Goal: Information Seeking & Learning: Learn about a topic

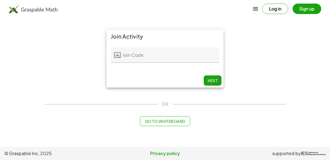
click at [171, 57] on input "Join Code" at bounding box center [170, 54] width 98 height 15
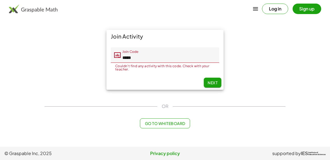
click at [128, 59] on input "*****" at bounding box center [170, 54] width 98 height 15
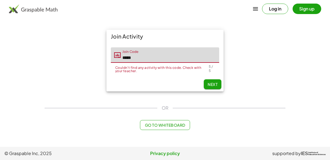
type input "*****"
click at [213, 81] on button "Next" at bounding box center [213, 84] width 18 height 10
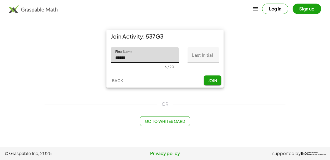
type input "******"
click at [207, 52] on input "Last Initial" at bounding box center [204, 54] width 32 height 15
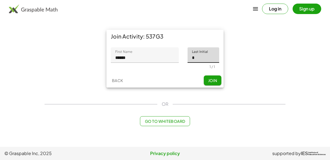
type input "*"
click at [218, 79] on button "Join" at bounding box center [213, 80] width 18 height 10
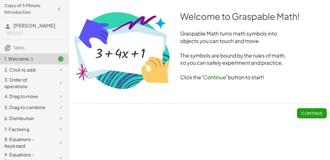
click at [309, 113] on span "Continue" at bounding box center [312, 113] width 21 height 5
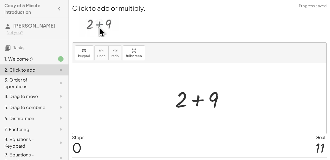
click at [198, 101] on div at bounding box center [201, 98] width 59 height 28
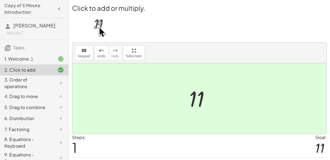
click at [155, 77] on div at bounding box center [199, 98] width 254 height 70
click at [31, 81] on div "3. Order of operations" at bounding box center [26, 82] width 44 height 13
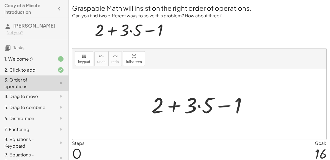
click at [199, 107] on div at bounding box center [202, 104] width 106 height 28
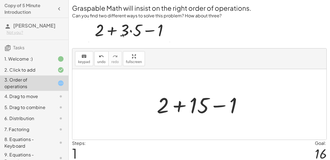
click at [178, 106] on div at bounding box center [201, 104] width 95 height 28
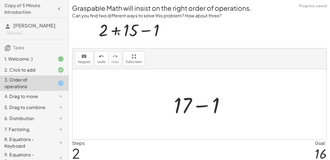
click at [198, 107] on div at bounding box center [201, 104] width 61 height 28
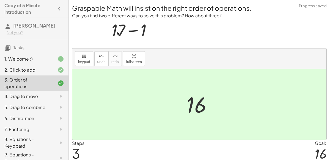
click at [52, 96] on div at bounding box center [56, 96] width 15 height 7
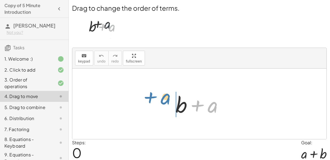
drag, startPoint x: 212, startPoint y: 109, endPoint x: 164, endPoint y: 105, distance: 48.4
click at [164, 105] on div "+ a + b + a" at bounding box center [199, 104] width 254 height 70
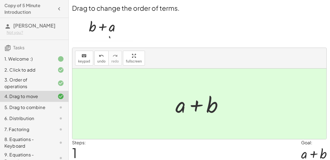
click at [49, 124] on div "5. Drag to combine" at bounding box center [34, 129] width 69 height 11
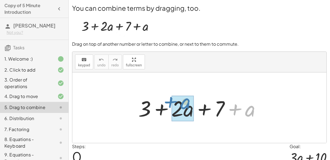
drag, startPoint x: 250, startPoint y: 113, endPoint x: 185, endPoint y: 107, distance: 64.9
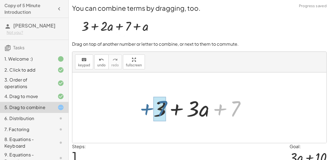
drag, startPoint x: 234, startPoint y: 114, endPoint x: 160, endPoint y: 114, distance: 73.7
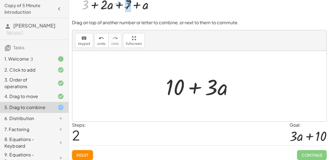
scroll to position [24, 0]
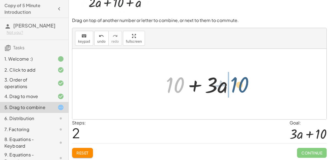
drag, startPoint x: 179, startPoint y: 89, endPoint x: 248, endPoint y: 89, distance: 68.5
click at [248, 89] on div "+ 3 + · 2 · a + 7 + a + 3 + · 3 · a + 7 + 10 + + · a · 3 10" at bounding box center [199, 84] width 254 height 70
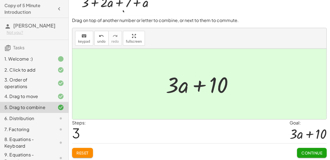
click at [302, 150] on span "Continue" at bounding box center [312, 152] width 21 height 5
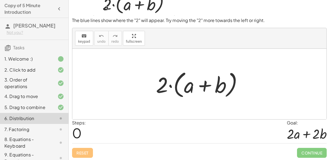
click at [206, 86] on div at bounding box center [201, 84] width 97 height 32
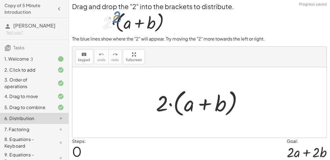
scroll to position [0, 0]
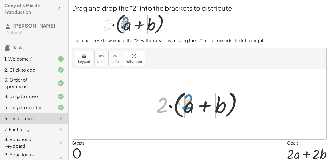
drag, startPoint x: 165, startPoint y: 109, endPoint x: 190, endPoint y: 106, distance: 25.8
click at [190, 106] on div at bounding box center [201, 104] width 97 height 32
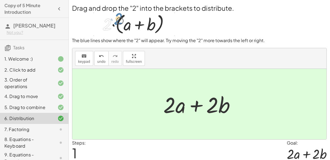
click at [40, 128] on div "7. Factoring" at bounding box center [26, 129] width 44 height 7
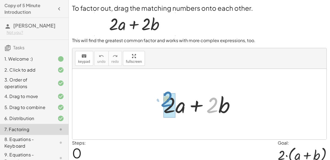
drag, startPoint x: 210, startPoint y: 109, endPoint x: 164, endPoint y: 104, distance: 46.0
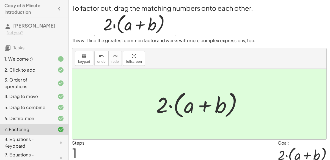
click at [44, 138] on div "8. Equations - Keyboard" at bounding box center [26, 142] width 44 height 13
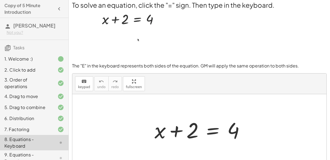
scroll to position [3, 0]
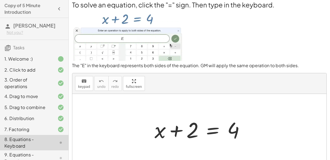
click at [210, 127] on div at bounding box center [202, 129] width 100 height 28
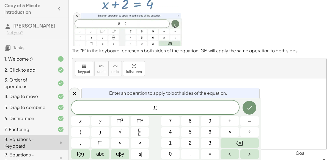
scroll to position [19, 0]
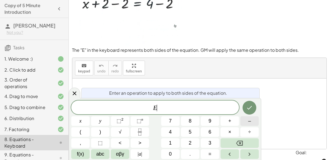
click at [243, 119] on button "–" at bounding box center [249, 121] width 18 height 10
click at [186, 137] on div "E − ​ x y ⬚ 2 ⬚ n 7 8 9 + – ( ) √ 4 5 6 × ÷ , ⬚ < > 1 2 3 f(x) abc αβγ | a | 0 …" at bounding box center [165, 129] width 188 height 58
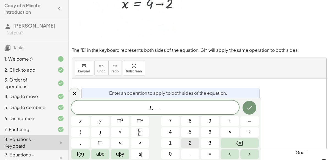
click at [188, 139] on button "2" at bounding box center [190, 143] width 18 height 10
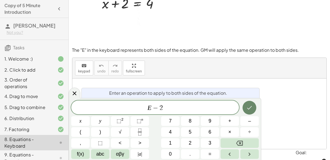
click at [246, 107] on icon "Done" at bounding box center [249, 107] width 7 height 7
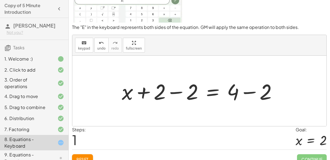
scroll to position [48, 0]
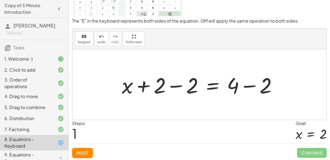
click at [176, 85] on div at bounding box center [201, 84] width 165 height 28
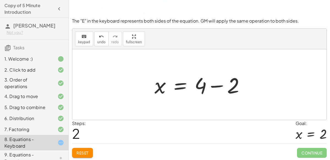
click at [219, 85] on div at bounding box center [202, 84] width 100 height 28
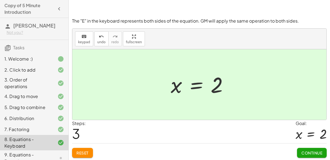
click at [308, 152] on span "Continue" at bounding box center [312, 152] width 21 height 5
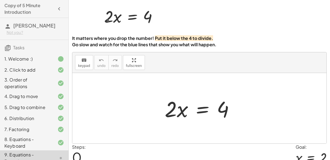
scroll to position [21, 0]
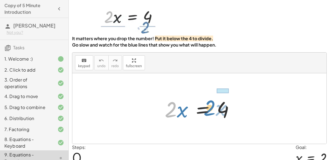
drag, startPoint x: 174, startPoint y: 111, endPoint x: 213, endPoint y: 110, distance: 38.8
click at [213, 110] on div at bounding box center [201, 108] width 79 height 28
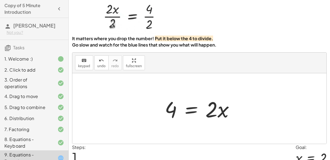
scroll to position [45, 0]
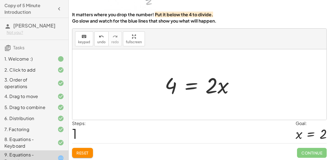
click at [198, 86] on div at bounding box center [201, 84] width 79 height 28
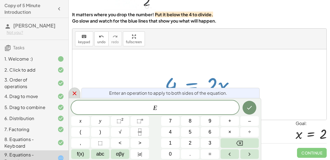
click at [75, 94] on icon at bounding box center [74, 93] width 7 height 7
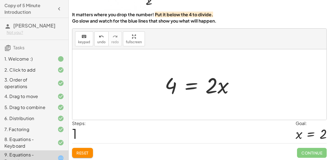
click at [189, 87] on div at bounding box center [201, 84] width 79 height 28
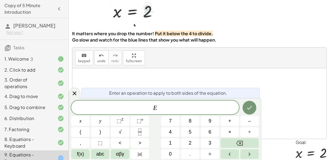
scroll to position [0, 0]
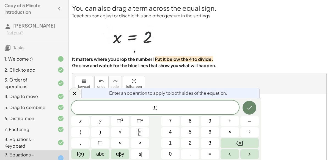
click at [253, 107] on icon "Done" at bounding box center [249, 107] width 7 height 7
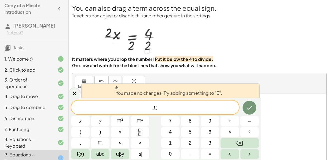
click at [239, 81] on div "keyboard keypad undo [PERSON_NAME] redo fullscreen" at bounding box center [199, 83] width 254 height 21
click at [309, 127] on div at bounding box center [199, 129] width 254 height 70
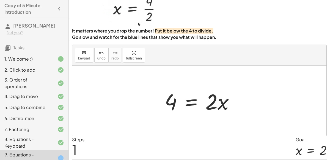
scroll to position [45, 0]
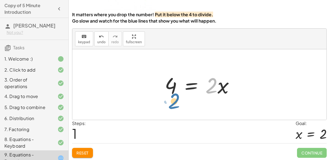
drag, startPoint x: 210, startPoint y: 93, endPoint x: 171, endPoint y: 110, distance: 42.6
click at [171, 110] on div "· 2 · x = 4 · 2 · 2 · x = 4" at bounding box center [199, 84] width 254 height 70
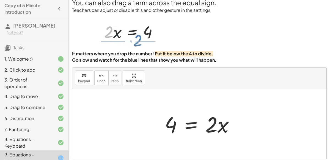
scroll to position [5, 0]
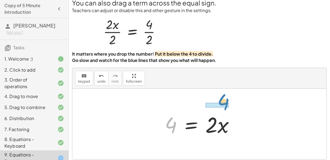
drag, startPoint x: 170, startPoint y: 122, endPoint x: 224, endPoint y: 100, distance: 58.0
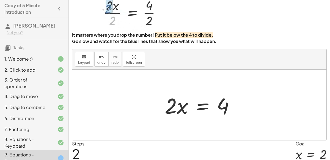
scroll to position [26, 0]
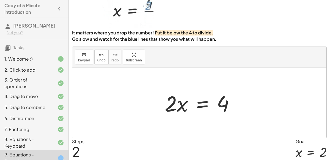
click at [205, 104] on div at bounding box center [201, 103] width 79 height 28
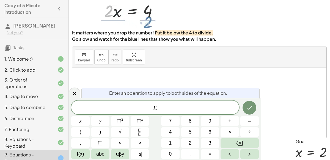
click at [205, 104] on span "E ​" at bounding box center [155, 108] width 168 height 8
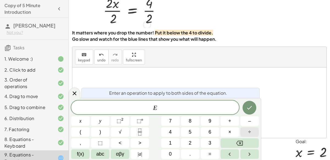
click at [243, 130] on button "÷" at bounding box center [249, 132] width 18 height 10
click at [198, 141] on button "2" at bounding box center [190, 143] width 18 height 10
click at [250, 111] on button "Done" at bounding box center [250, 108] width 14 height 14
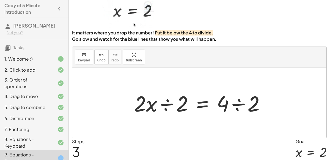
click at [169, 104] on div at bounding box center [201, 103] width 141 height 28
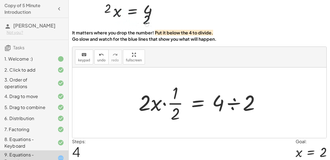
click at [237, 105] on div at bounding box center [201, 102] width 131 height 42
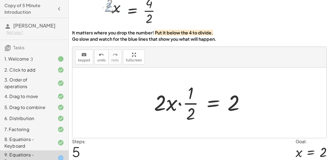
click at [190, 105] on div at bounding box center [201, 102] width 101 height 42
click at [190, 112] on div at bounding box center [201, 102] width 101 height 42
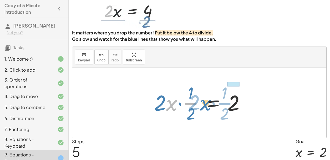
drag, startPoint x: 173, startPoint y: 102, endPoint x: 207, endPoint y: 102, distance: 33.8
click at [207, 102] on div at bounding box center [201, 102] width 101 height 42
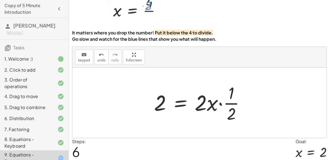
click at [200, 104] on div at bounding box center [201, 102] width 101 height 42
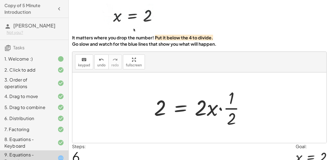
scroll to position [26, 0]
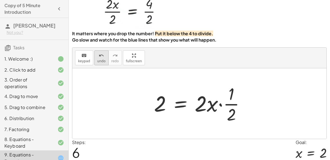
click at [98, 59] on span "undo" at bounding box center [101, 61] width 8 height 4
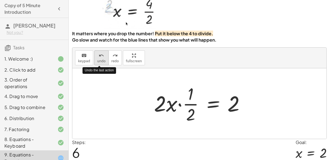
click at [98, 59] on span "undo" at bounding box center [101, 61] width 8 height 4
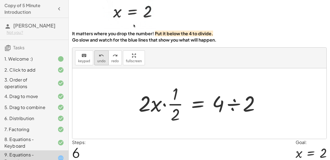
click at [102, 60] on span "undo" at bounding box center [101, 61] width 8 height 4
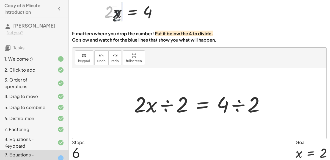
click at [200, 107] on div at bounding box center [201, 103] width 141 height 28
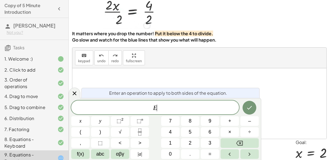
click at [200, 107] on span "E ​" at bounding box center [155, 108] width 168 height 8
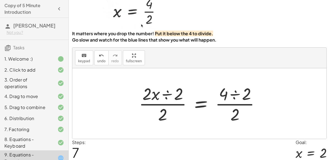
click at [166, 92] on div at bounding box center [201, 103] width 131 height 42
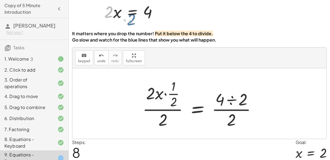
click at [238, 97] on div at bounding box center [202, 103] width 124 height 53
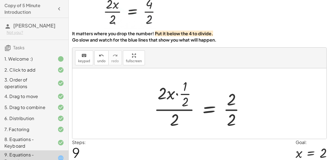
click at [171, 95] on div at bounding box center [201, 103] width 101 height 53
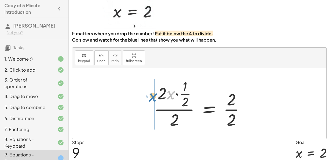
drag, startPoint x: 172, startPoint y: 97, endPoint x: 153, endPoint y: 99, distance: 19.4
click at [153, 99] on div at bounding box center [201, 103] width 101 height 53
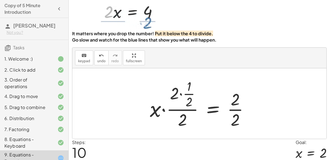
click at [188, 98] on div at bounding box center [201, 103] width 109 height 53
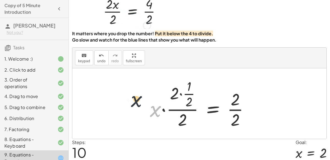
drag, startPoint x: 160, startPoint y: 111, endPoint x: 136, endPoint y: 101, distance: 25.7
click at [181, 94] on div at bounding box center [201, 103] width 109 height 53
click at [181, 94] on div at bounding box center [208, 103] width 96 height 53
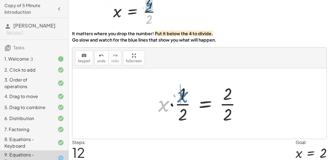
drag, startPoint x: 166, startPoint y: 106, endPoint x: 185, endPoint y: 98, distance: 20.9
click at [185, 98] on div at bounding box center [201, 103] width 93 height 42
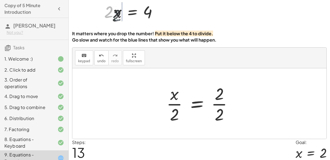
click at [177, 116] on div at bounding box center [202, 103] width 76 height 42
click at [176, 104] on div at bounding box center [202, 103] width 76 height 42
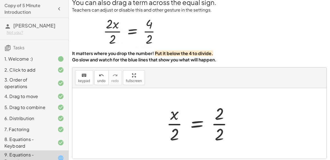
scroll to position [0, 0]
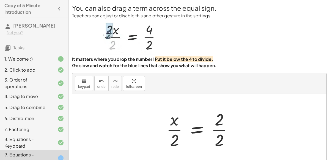
click at [214, 127] on div at bounding box center [202, 129] width 76 height 42
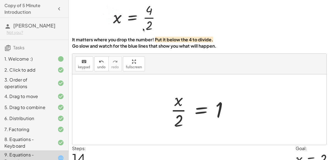
scroll to position [19, 0]
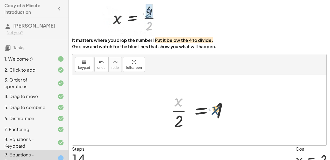
drag, startPoint x: 180, startPoint y: 105, endPoint x: 221, endPoint y: 114, distance: 42.8
click at [221, 114] on div at bounding box center [201, 110] width 67 height 42
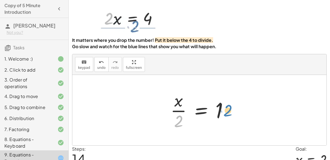
drag, startPoint x: 176, startPoint y: 119, endPoint x: 216, endPoint y: 108, distance: 41.8
click at [216, 108] on div at bounding box center [201, 110] width 67 height 42
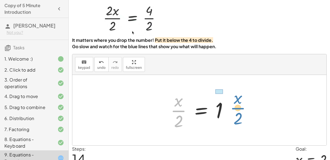
drag, startPoint x: 179, startPoint y: 111, endPoint x: 237, endPoint y: 108, distance: 58.4
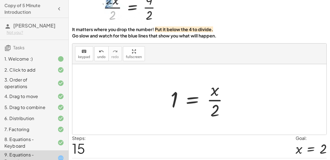
scroll to position [29, 0]
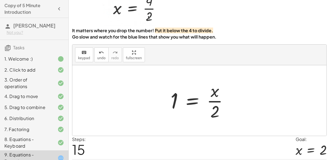
click at [195, 103] on div at bounding box center [201, 100] width 67 height 42
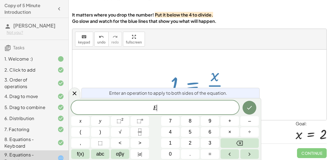
scroll to position [45, 0]
click at [187, 49] on div at bounding box center [199, 84] width 254 height 70
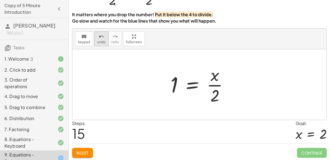
click at [105, 42] on button "undo undo" at bounding box center [101, 38] width 14 height 15
click at [215, 80] on div at bounding box center [201, 84] width 67 height 42
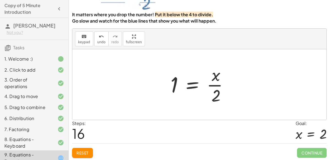
click at [215, 80] on div at bounding box center [201, 84] width 67 height 42
click at [188, 80] on div at bounding box center [201, 84] width 67 height 42
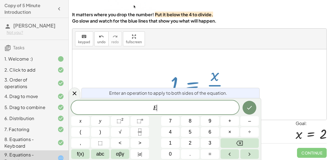
click at [247, 91] on div "Enter an operation to apply to both sides of the equation." at bounding box center [170, 93] width 178 height 10
click at [102, 55] on div at bounding box center [199, 84] width 254 height 70
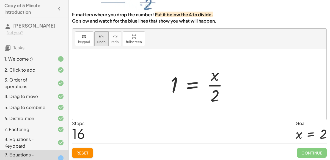
click at [100, 43] on button "undo undo" at bounding box center [101, 38] width 14 height 15
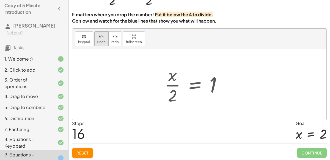
click at [100, 43] on button "undo undo" at bounding box center [101, 38] width 14 height 15
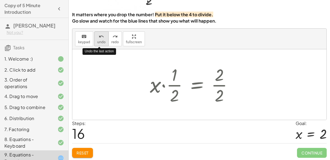
click at [100, 43] on button "undo undo" at bounding box center [101, 38] width 14 height 15
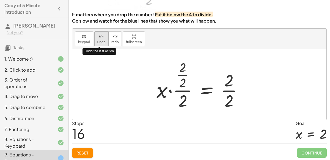
click at [100, 43] on button "undo undo" at bounding box center [101, 38] width 14 height 15
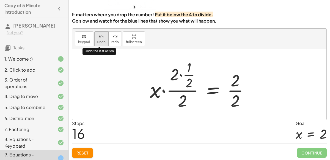
click at [100, 43] on button "undo undo" at bounding box center [101, 38] width 14 height 15
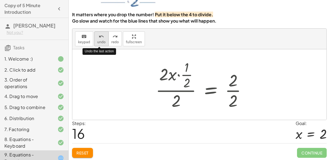
click at [100, 43] on button "undo undo" at bounding box center [101, 38] width 14 height 15
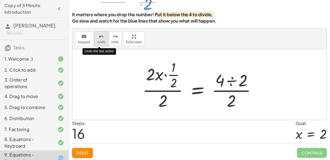
click at [100, 43] on button "undo undo" at bounding box center [101, 38] width 14 height 15
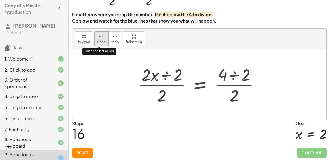
click at [100, 43] on button "undo undo" at bounding box center [101, 38] width 14 height 15
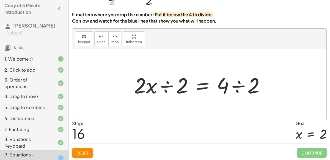
click at [205, 86] on div at bounding box center [201, 84] width 141 height 28
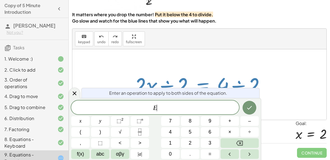
click at [205, 86] on div at bounding box center [201, 84] width 141 height 28
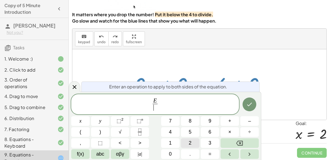
click at [190, 142] on span "2" at bounding box center [190, 142] width 3 height 7
click at [251, 109] on button "Done" at bounding box center [250, 104] width 14 height 14
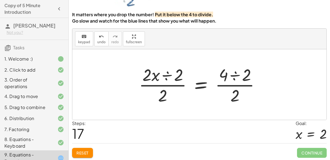
scroll to position [24, 0]
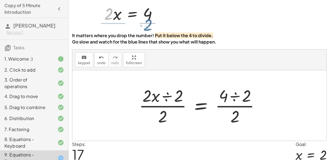
drag, startPoint x: 177, startPoint y: 99, endPoint x: 171, endPoint y: 104, distance: 8.0
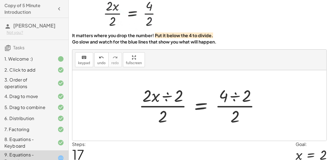
click at [171, 104] on div at bounding box center [201, 105] width 131 height 42
click at [234, 97] on div at bounding box center [201, 105] width 131 height 42
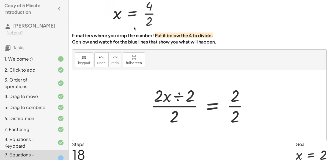
click at [176, 98] on div at bounding box center [202, 105] width 108 height 42
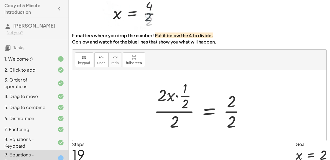
click at [177, 96] on div at bounding box center [201, 105] width 101 height 53
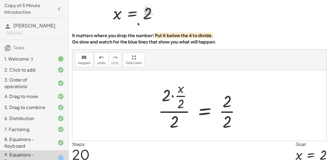
click at [173, 96] on div at bounding box center [201, 105] width 92 height 53
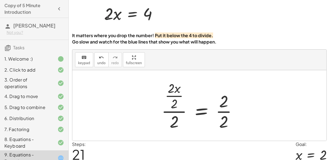
click at [176, 115] on div at bounding box center [202, 105] width 86 height 53
click at [173, 123] on div at bounding box center [202, 105] width 86 height 53
drag, startPoint x: 174, startPoint y: 117, endPoint x: 174, endPoint y: 111, distance: 5.2
click at [174, 111] on div at bounding box center [202, 105] width 86 height 53
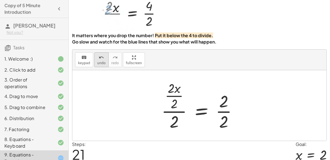
click at [101, 61] on span "undo" at bounding box center [101, 63] width 8 height 4
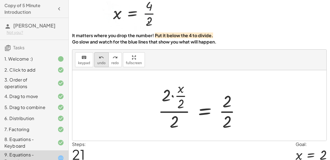
click at [100, 62] on span "undo" at bounding box center [101, 63] width 8 height 4
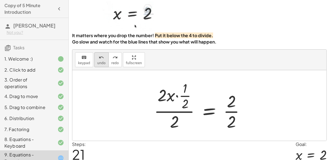
click at [99, 59] on icon "undo" at bounding box center [101, 57] width 5 height 7
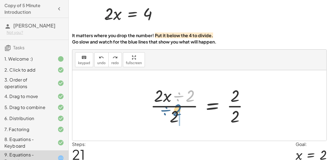
drag, startPoint x: 188, startPoint y: 99, endPoint x: 175, endPoint y: 117, distance: 22.1
click at [175, 117] on div at bounding box center [202, 105] width 108 height 42
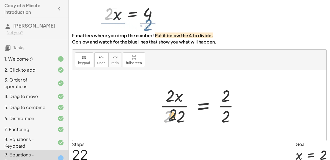
drag, startPoint x: 169, startPoint y: 119, endPoint x: 175, endPoint y: 117, distance: 5.7
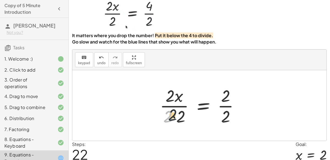
click at [175, 117] on div at bounding box center [201, 105] width 89 height 42
click at [174, 118] on div at bounding box center [201, 105] width 89 height 42
click at [174, 118] on div at bounding box center [203, 105] width 85 height 42
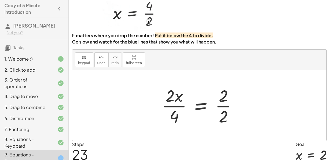
click at [223, 115] on div at bounding box center [201, 105] width 85 height 42
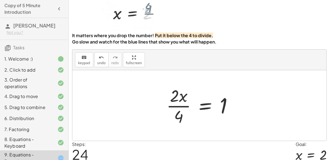
click at [176, 100] on div at bounding box center [202, 105] width 76 height 42
click at [177, 106] on div at bounding box center [202, 105] width 76 height 42
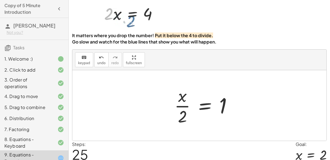
click at [182, 114] on div at bounding box center [205, 105] width 67 height 42
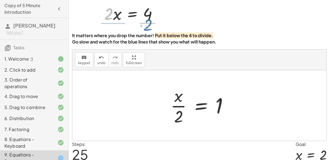
click at [183, 110] on div at bounding box center [201, 105] width 67 height 42
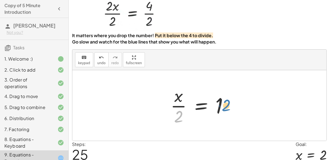
drag, startPoint x: 183, startPoint y: 116, endPoint x: 230, endPoint y: 104, distance: 48.9
click at [230, 104] on div at bounding box center [201, 105] width 67 height 42
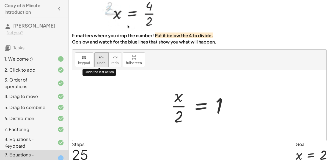
click at [102, 62] on span "undo" at bounding box center [101, 63] width 8 height 4
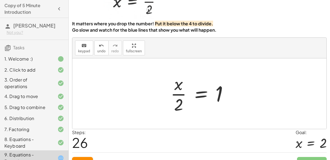
scroll to position [34, 0]
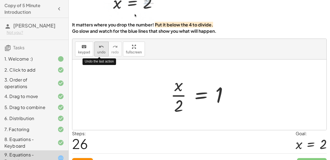
click at [98, 52] on span "undo" at bounding box center [101, 52] width 8 height 4
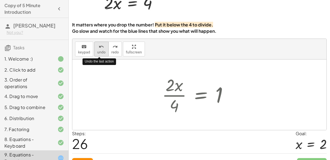
click at [98, 52] on span "undo" at bounding box center [101, 52] width 8 height 4
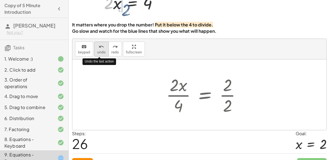
click at [98, 52] on span "undo" at bounding box center [101, 52] width 8 height 4
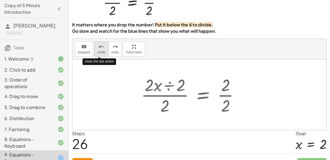
click at [98, 52] on span "undo" at bounding box center [101, 52] width 8 height 4
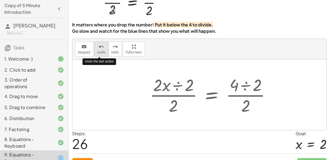
click at [98, 52] on span "undo" at bounding box center [101, 52] width 8 height 4
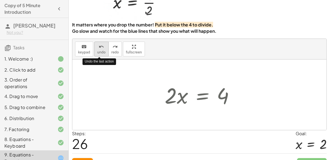
click at [98, 52] on span "undo" at bounding box center [101, 52] width 8 height 4
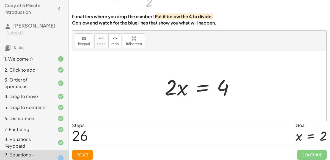
scroll to position [45, 0]
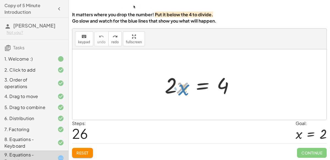
click at [185, 92] on div at bounding box center [201, 84] width 79 height 28
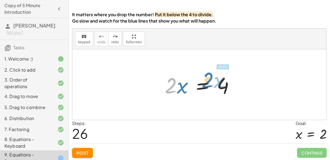
drag, startPoint x: 169, startPoint y: 84, endPoint x: 206, endPoint y: 79, distance: 37.8
click at [206, 79] on div at bounding box center [201, 84] width 79 height 28
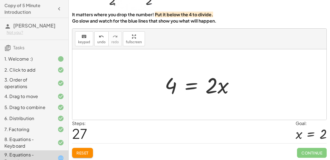
click at [83, 151] on span "Reset" at bounding box center [82, 152] width 12 height 5
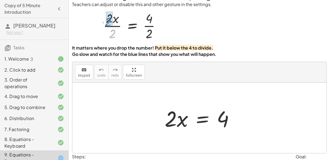
scroll to position [0, 0]
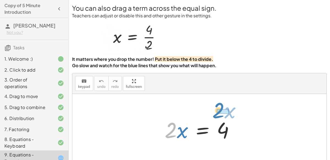
drag, startPoint x: 171, startPoint y: 135, endPoint x: 218, endPoint y: 115, distance: 51.7
click at [218, 115] on div at bounding box center [201, 129] width 79 height 28
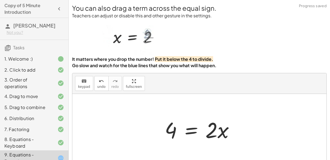
scroll to position [13, 0]
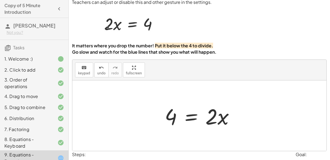
click at [184, 122] on div at bounding box center [201, 116] width 79 height 28
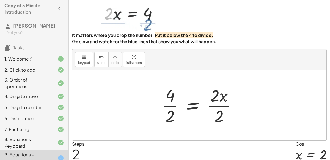
scroll to position [24, 0]
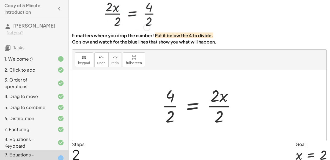
click at [167, 106] on div at bounding box center [201, 105] width 85 height 42
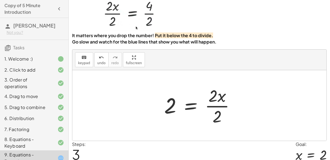
click at [222, 106] on div at bounding box center [201, 105] width 81 height 42
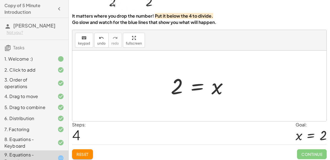
scroll to position [45, 0]
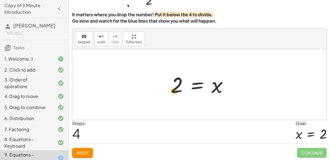
drag, startPoint x: 216, startPoint y: 84, endPoint x: 164, endPoint y: 88, distance: 51.9
drag, startPoint x: 171, startPoint y: 91, endPoint x: 176, endPoint y: 91, distance: 4.4
click at [176, 91] on div at bounding box center [201, 84] width 67 height 27
drag, startPoint x: 176, startPoint y: 91, endPoint x: 229, endPoint y: 90, distance: 52.8
click at [229, 90] on div at bounding box center [201, 84] width 67 height 27
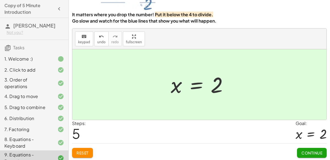
click at [306, 150] on span "Continue" at bounding box center [312, 152] width 21 height 5
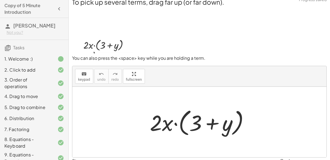
scroll to position [0, 0]
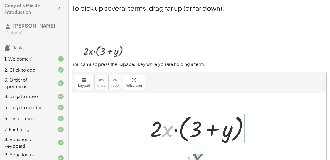
drag, startPoint x: 168, startPoint y: 130, endPoint x: 168, endPoint y: 137, distance: 7.2
click at [168, 137] on div at bounding box center [201, 128] width 109 height 32
drag, startPoint x: 169, startPoint y: 131, endPoint x: 156, endPoint y: 130, distance: 12.7
click at [156, 130] on div at bounding box center [201, 128] width 109 height 32
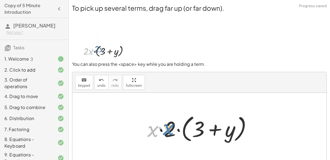
drag, startPoint x: 149, startPoint y: 131, endPoint x: 165, endPoint y: 129, distance: 16.7
click at [165, 129] on div at bounding box center [202, 128] width 114 height 32
drag, startPoint x: 153, startPoint y: 130, endPoint x: 176, endPoint y: 128, distance: 22.7
click at [176, 128] on div at bounding box center [202, 128] width 114 height 32
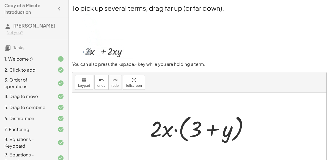
drag, startPoint x: 129, startPoint y: 125, endPoint x: 173, endPoint y: 122, distance: 44.4
click at [173, 122] on div "· 2 · x · ( + 3 + y ) · x · 2 · ( + 3 + y ) · 2 · x · ( + 3 + y )" at bounding box center [199, 128] width 254 height 70
drag, startPoint x: 140, startPoint y: 126, endPoint x: 158, endPoint y: 97, distance: 34.7
click at [158, 97] on div at bounding box center [199, 128] width 254 height 70
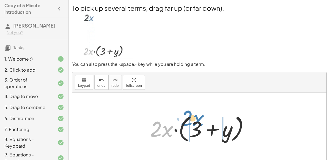
drag, startPoint x: 168, startPoint y: 126, endPoint x: 198, endPoint y: 116, distance: 32.4
click at [198, 116] on div at bounding box center [201, 128] width 109 height 32
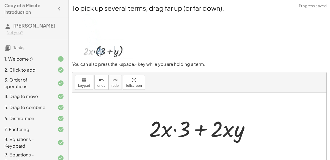
scroll to position [44, 0]
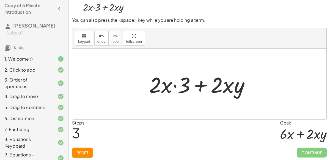
click at [175, 85] on div at bounding box center [201, 84] width 111 height 28
drag, startPoint x: 154, startPoint y: 91, endPoint x: 210, endPoint y: 86, distance: 56.8
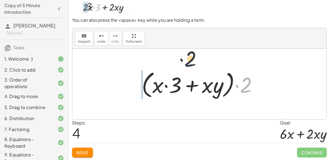
drag, startPoint x: 239, startPoint y: 84, endPoint x: 181, endPoint y: 59, distance: 63.0
click at [181, 59] on div "· 2 · x · ( + 3 + y ) · x · 2 · ( + 3 + y ) · 2 · x · ( + 3 + y ) + · 2 · x · 3…" at bounding box center [199, 84] width 254 height 70
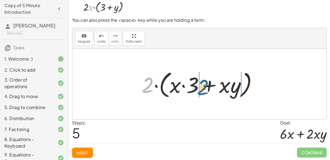
drag, startPoint x: 149, startPoint y: 84, endPoint x: 207, endPoint y: 86, distance: 58.6
click at [207, 86] on div at bounding box center [201, 84] width 125 height 32
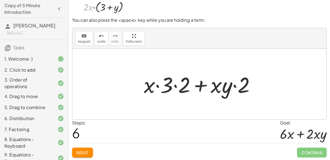
click at [164, 88] on div at bounding box center [201, 84] width 121 height 28
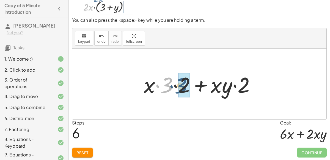
drag, startPoint x: 168, startPoint y: 89, endPoint x: 183, endPoint y: 89, distance: 15.4
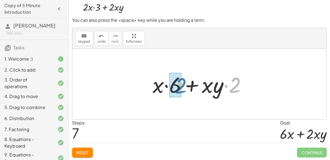
drag, startPoint x: 230, startPoint y: 89, endPoint x: 175, endPoint y: 89, distance: 55.3
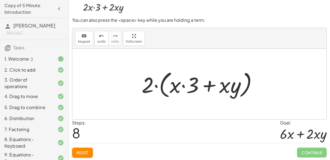
drag, startPoint x: 149, startPoint y: 91, endPoint x: 188, endPoint y: 91, distance: 39.3
click at [188, 91] on div at bounding box center [201, 84] width 125 height 32
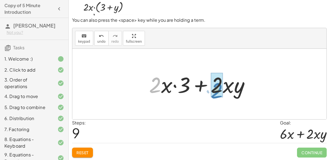
drag, startPoint x: 154, startPoint y: 87, endPoint x: 215, endPoint y: 92, distance: 61.3
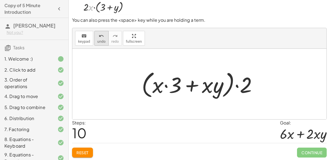
click at [102, 42] on span "undo" at bounding box center [101, 42] width 8 height 4
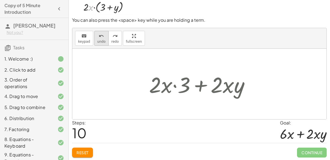
click at [102, 42] on span "undo" at bounding box center [101, 42] width 8 height 4
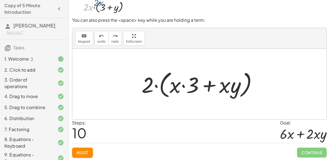
click at [89, 152] on button "Reset" at bounding box center [82, 152] width 21 height 10
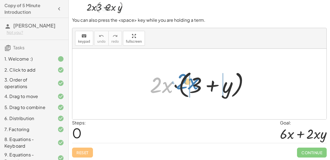
drag, startPoint x: 168, startPoint y: 87, endPoint x: 193, endPoint y: 84, distance: 25.4
click at [193, 84] on div at bounding box center [201, 84] width 109 height 32
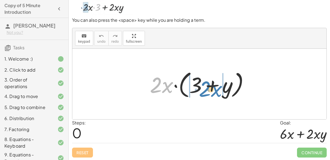
drag, startPoint x: 168, startPoint y: 86, endPoint x: 217, endPoint y: 88, distance: 49.5
click at [217, 88] on div at bounding box center [201, 84] width 109 height 32
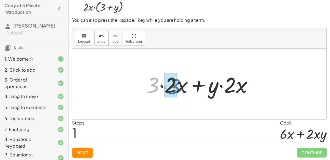
drag, startPoint x: 154, startPoint y: 89, endPoint x: 174, endPoint y: 91, distance: 21.0
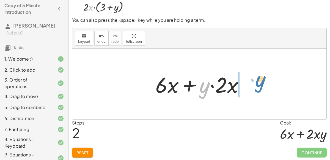
drag, startPoint x: 202, startPoint y: 97, endPoint x: 260, endPoint y: 91, distance: 58.6
click at [260, 91] on div "· 2 · x · ( + 3 + y ) + · 3 · 2 · x + · y · 2 · x · y + + y · · x · · 2 · x 6" at bounding box center [199, 84] width 254 height 70
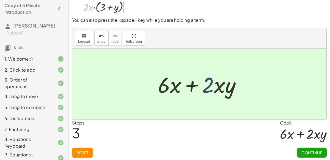
click at [210, 87] on div at bounding box center [201, 84] width 93 height 28
click at [309, 151] on span "Continue" at bounding box center [312, 152] width 21 height 5
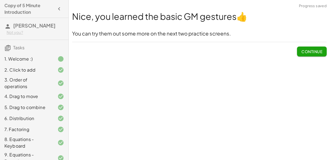
scroll to position [67, 0]
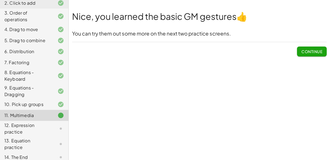
click at [43, 130] on div "12. Expression practice" at bounding box center [26, 128] width 44 height 13
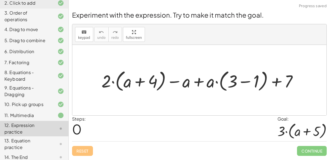
click at [48, 116] on div "11. Multimedia" at bounding box center [26, 115] width 44 height 7
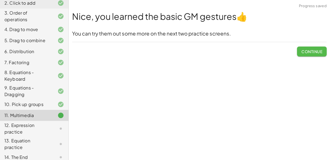
click at [318, 51] on span "Continue" at bounding box center [312, 51] width 21 height 5
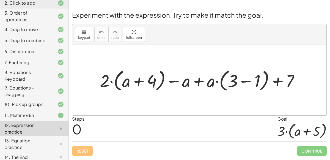
click at [140, 81] on div at bounding box center [201, 80] width 209 height 26
click at [246, 82] on div at bounding box center [201, 80] width 209 height 26
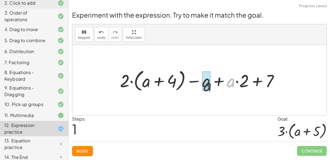
drag, startPoint x: 232, startPoint y: 85, endPoint x: 207, endPoint y: 89, distance: 24.4
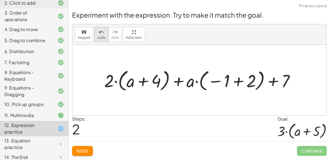
click at [100, 38] on span "undo" at bounding box center [101, 38] width 8 height 4
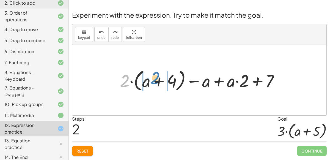
drag, startPoint x: 125, startPoint y: 83, endPoint x: 157, endPoint y: 80, distance: 32.0
click at [157, 80] on div at bounding box center [201, 80] width 169 height 26
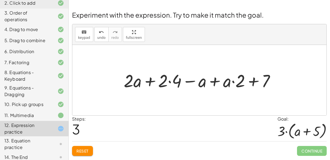
click at [169, 83] on div at bounding box center [201, 80] width 161 height 23
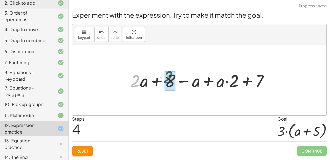
drag, startPoint x: 135, startPoint y: 81, endPoint x: 169, endPoint y: 79, distance: 33.4
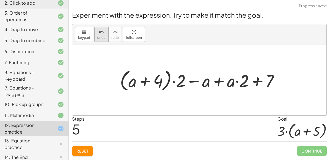
click at [103, 36] on span "undo" at bounding box center [101, 38] width 8 height 4
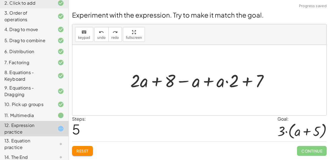
click at [185, 83] on div at bounding box center [202, 80] width 148 height 23
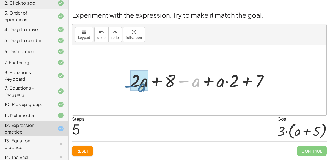
drag, startPoint x: 197, startPoint y: 85, endPoint x: 143, endPoint y: 90, distance: 54.4
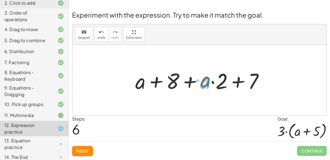
drag, startPoint x: 202, startPoint y: 86, endPoint x: 206, endPoint y: 85, distance: 4.3
click at [206, 85] on div at bounding box center [202, 80] width 138 height 28
drag, startPoint x: 204, startPoint y: 86, endPoint x: 143, endPoint y: 89, distance: 61.9
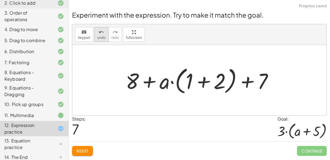
click at [102, 39] on span "undo" at bounding box center [101, 38] width 8 height 4
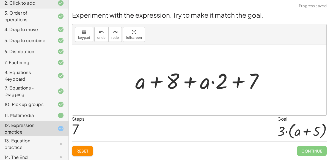
click at [242, 85] on div at bounding box center [202, 80] width 138 height 28
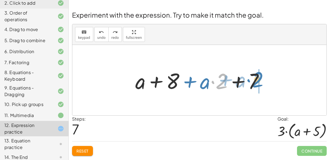
drag, startPoint x: 226, startPoint y: 89, endPoint x: 261, endPoint y: 87, distance: 34.2
click at [261, 87] on div at bounding box center [202, 80] width 138 height 28
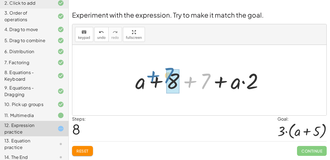
drag, startPoint x: 201, startPoint y: 83, endPoint x: 174, endPoint y: 81, distance: 27.3
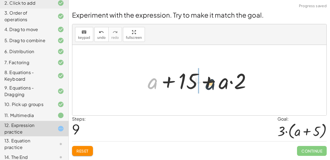
drag, startPoint x: 155, startPoint y: 83, endPoint x: 225, endPoint y: 84, distance: 69.9
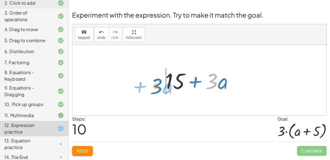
drag, startPoint x: 210, startPoint y: 83, endPoint x: 154, endPoint y: 88, distance: 56.3
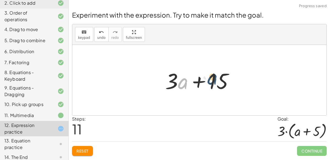
drag, startPoint x: 178, startPoint y: 85, endPoint x: 215, endPoint y: 81, distance: 36.8
click at [215, 81] on div at bounding box center [202, 80] width 78 height 28
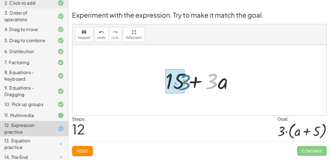
drag, startPoint x: 217, startPoint y: 85, endPoint x: 187, endPoint y: 87, distance: 30.6
click at [187, 87] on div at bounding box center [202, 80] width 78 height 28
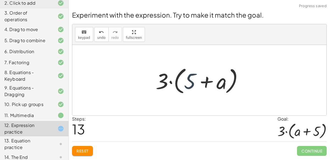
click at [187, 85] on div at bounding box center [201, 80] width 97 height 32
click at [201, 81] on div at bounding box center [201, 80] width 97 height 32
click at [206, 83] on div at bounding box center [201, 80] width 97 height 32
drag, startPoint x: 219, startPoint y: 85, endPoint x: 185, endPoint y: 84, distance: 33.6
click at [185, 84] on div at bounding box center [201, 80] width 97 height 32
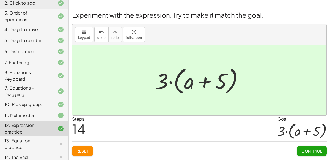
click at [306, 150] on span "Continue" at bounding box center [312, 150] width 21 height 5
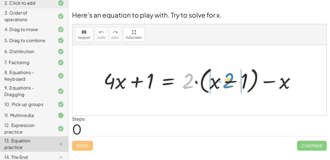
drag, startPoint x: 194, startPoint y: 83, endPoint x: 234, endPoint y: 83, distance: 40.7
click at [234, 83] on div at bounding box center [202, 80] width 202 height 31
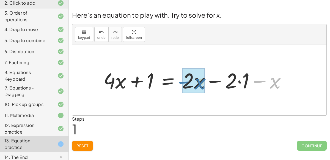
drag, startPoint x: 275, startPoint y: 87, endPoint x: 199, endPoint y: 87, distance: 75.1
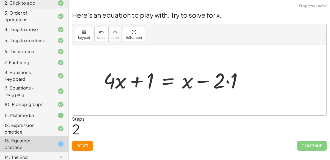
click at [227, 83] on div at bounding box center [175, 80] width 149 height 28
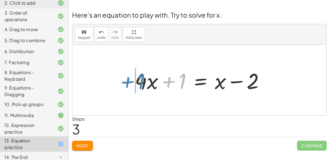
drag, startPoint x: 184, startPoint y: 86, endPoint x: 145, endPoint y: 86, distance: 38.8
click at [145, 86] on div at bounding box center [201, 80] width 139 height 28
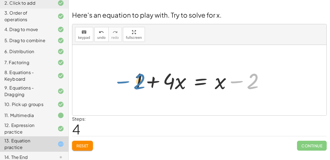
drag, startPoint x: 250, startPoint y: 88, endPoint x: 136, endPoint y: 88, distance: 113.9
click at [136, 88] on div at bounding box center [201, 80] width 139 height 28
drag, startPoint x: 139, startPoint y: 83, endPoint x: 259, endPoint y: 82, distance: 120.8
click at [259, 82] on div at bounding box center [201, 80] width 139 height 28
click at [197, 82] on div at bounding box center [201, 80] width 139 height 28
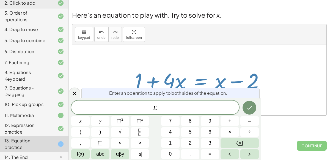
click at [281, 82] on div at bounding box center [199, 80] width 254 height 70
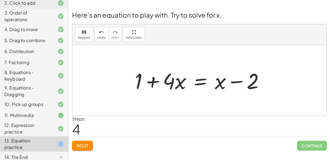
click at [200, 84] on div at bounding box center [201, 80] width 139 height 28
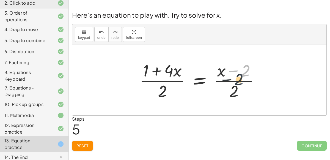
drag, startPoint x: 244, startPoint y: 75, endPoint x: 236, endPoint y: 85, distance: 12.6
click at [236, 85] on div at bounding box center [202, 80] width 130 height 42
click at [234, 81] on div at bounding box center [202, 80] width 130 height 42
drag, startPoint x: 148, startPoint y: 73, endPoint x: 233, endPoint y: 75, distance: 84.5
click at [233, 75] on div at bounding box center [202, 80] width 130 height 42
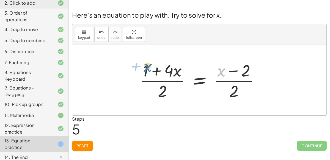
drag, startPoint x: 219, startPoint y: 75, endPoint x: 145, endPoint y: 70, distance: 74.1
click at [145, 70] on div at bounding box center [202, 80] width 130 height 42
click at [147, 70] on div at bounding box center [202, 80] width 130 height 42
click at [169, 70] on div at bounding box center [202, 80] width 130 height 42
drag, startPoint x: 165, startPoint y: 91, endPoint x: 169, endPoint y: 78, distance: 13.3
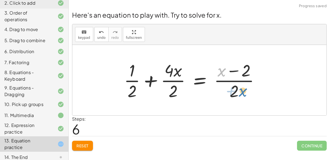
drag, startPoint x: 220, startPoint y: 77, endPoint x: 241, endPoint y: 97, distance: 29.2
click at [241, 97] on div at bounding box center [193, 80] width 145 height 42
click at [25, 130] on div "12. Expression practice" at bounding box center [26, 128] width 44 height 13
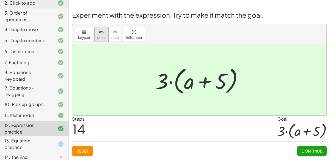
click at [99, 33] on icon "undo" at bounding box center [101, 32] width 5 height 7
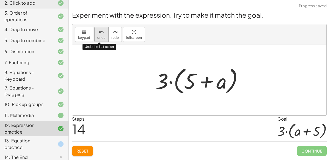
click at [99, 35] on icon "undo" at bounding box center [101, 32] width 5 height 7
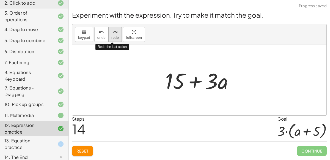
click at [112, 36] on span "redo" at bounding box center [114, 38] width 7 height 4
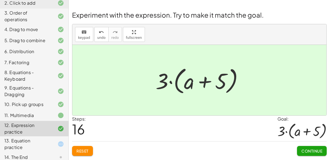
click at [28, 145] on div "13. Equation practice" at bounding box center [34, 143] width 69 height 15
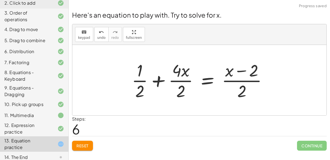
click at [240, 72] on div at bounding box center [201, 80] width 145 height 42
click at [103, 31] on button "undo undo" at bounding box center [101, 34] width 14 height 15
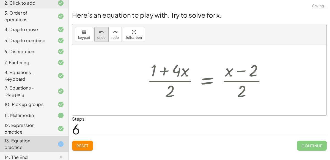
click at [103, 31] on button "undo undo" at bounding box center [101, 34] width 14 height 15
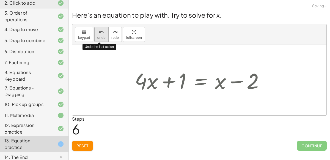
click at [103, 31] on button "undo undo" at bounding box center [101, 34] width 14 height 15
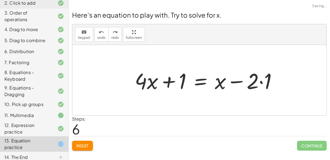
click at [89, 145] on span "Reset" at bounding box center [82, 145] width 12 height 5
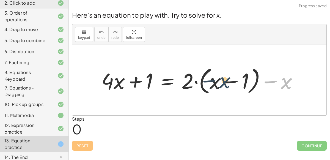
drag, startPoint x: 287, startPoint y: 87, endPoint x: 223, endPoint y: 86, distance: 63.6
click at [223, 86] on div at bounding box center [202, 80] width 206 height 32
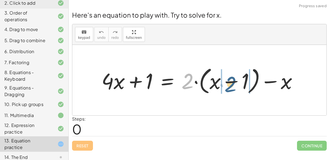
drag, startPoint x: 189, startPoint y: 82, endPoint x: 233, endPoint y: 85, distance: 43.8
click at [233, 85] on div at bounding box center [202, 80] width 206 height 32
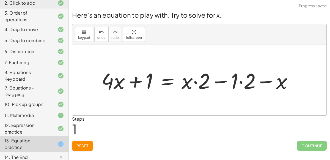
click at [240, 79] on div at bounding box center [199, 80] width 201 height 28
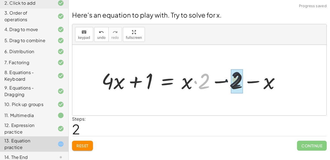
drag, startPoint x: 204, startPoint y: 84, endPoint x: 240, endPoint y: 83, distance: 36.3
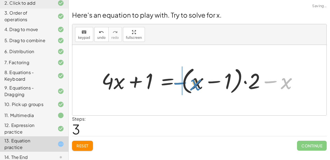
drag, startPoint x: 281, startPoint y: 84, endPoint x: 192, endPoint y: 84, distance: 88.6
click at [192, 84] on div at bounding box center [202, 80] width 206 height 32
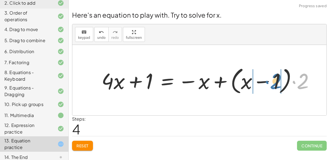
drag, startPoint x: 299, startPoint y: 81, endPoint x: 272, endPoint y: 80, distance: 27.2
click at [272, 80] on div at bounding box center [210, 80] width 223 height 32
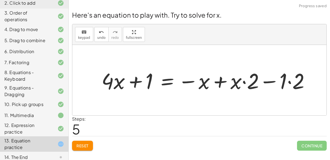
click at [289, 81] on div at bounding box center [208, 80] width 218 height 28
click at [222, 83] on div at bounding box center [201, 80] width 205 height 28
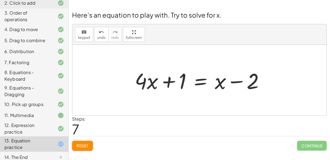
click at [197, 83] on div at bounding box center [201, 80] width 139 height 28
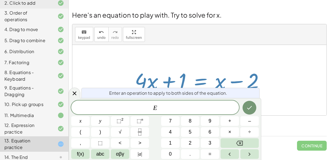
click at [198, 73] on div at bounding box center [201, 80] width 139 height 28
click at [253, 108] on button "Done" at bounding box center [250, 108] width 14 height 14
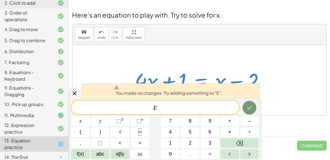
click at [240, 71] on div at bounding box center [201, 80] width 139 height 28
click at [279, 84] on div at bounding box center [199, 80] width 254 height 70
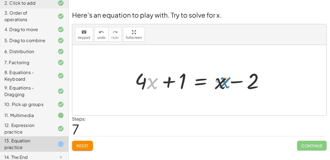
drag, startPoint x: 147, startPoint y: 86, endPoint x: 220, endPoint y: 86, distance: 72.4
click at [220, 86] on div at bounding box center [201, 80] width 139 height 28
click at [170, 80] on div at bounding box center [201, 80] width 139 height 28
click at [198, 85] on div at bounding box center [201, 80] width 139 height 28
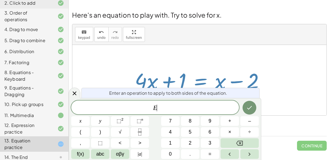
click at [296, 96] on div at bounding box center [199, 80] width 254 height 70
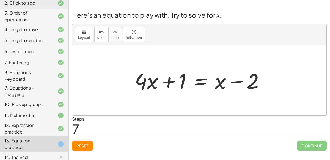
click at [32, 154] on div "14. The End" at bounding box center [26, 157] width 44 height 7
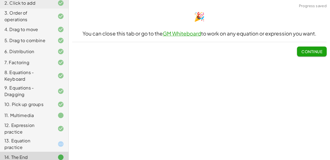
click at [33, 144] on div "13. Equation practice" at bounding box center [26, 143] width 44 height 13
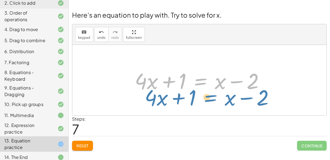
drag, startPoint x: 198, startPoint y: 83, endPoint x: 208, endPoint y: 101, distance: 20.7
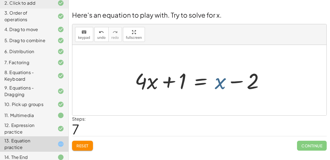
click at [215, 84] on div at bounding box center [201, 80] width 139 height 28
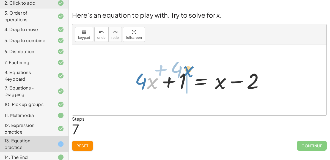
drag, startPoint x: 154, startPoint y: 84, endPoint x: 189, endPoint y: 72, distance: 37.6
click at [189, 72] on div at bounding box center [201, 80] width 139 height 28
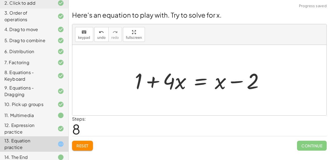
click at [143, 78] on div at bounding box center [201, 80] width 139 height 28
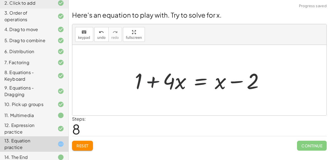
click at [149, 82] on div at bounding box center [201, 80] width 139 height 28
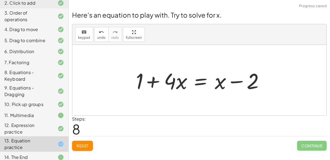
click at [149, 82] on div at bounding box center [201, 80] width 139 height 28
click at [202, 83] on div at bounding box center [201, 80] width 139 height 28
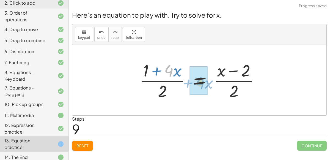
drag, startPoint x: 172, startPoint y: 72, endPoint x: 203, endPoint y: 84, distance: 33.6
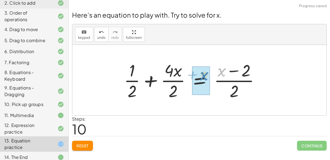
drag, startPoint x: 223, startPoint y: 75, endPoint x: 198, endPoint y: 79, distance: 25.1
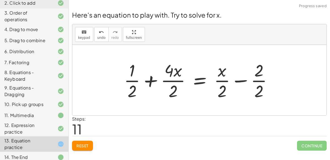
click at [259, 81] on div at bounding box center [200, 80] width 158 height 42
click at [134, 82] on div at bounding box center [196, 80] width 150 height 42
drag, startPoint x: 174, startPoint y: 89, endPoint x: 128, endPoint y: 69, distance: 49.8
click at [128, 69] on div at bounding box center [196, 80] width 150 height 42
drag, startPoint x: 133, startPoint y: 72, endPoint x: 177, endPoint y: 98, distance: 51.4
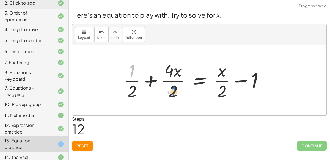
click at [177, 98] on div at bounding box center [196, 80] width 150 height 42
drag, startPoint x: 173, startPoint y: 71, endPoint x: 231, endPoint y: 72, distance: 58.6
click at [231, 72] on div at bounding box center [196, 80] width 150 height 42
drag, startPoint x: 175, startPoint y: 88, endPoint x: 170, endPoint y: 85, distance: 5.7
click at [170, 85] on div at bounding box center [196, 80] width 150 height 42
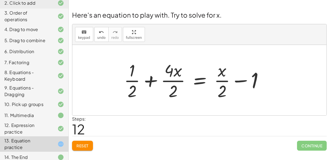
click at [149, 80] on div at bounding box center [196, 80] width 150 height 42
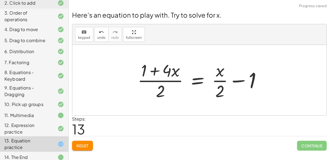
click at [154, 72] on div at bounding box center [202, 80] width 134 height 42
click at [232, 80] on div at bounding box center [202, 80] width 134 height 42
click at [225, 82] on div at bounding box center [202, 80] width 134 height 42
click at [233, 81] on div at bounding box center [202, 80] width 134 height 42
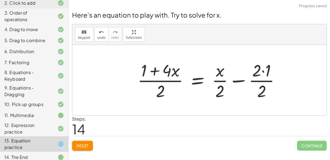
click at [263, 73] on div at bounding box center [211, 80] width 152 height 42
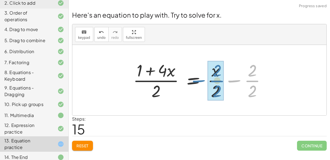
drag, startPoint x: 254, startPoint y: 80, endPoint x: 219, endPoint y: 80, distance: 35.5
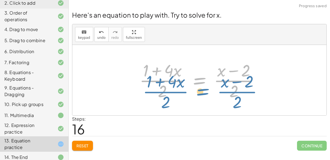
drag, startPoint x: 196, startPoint y: 82, endPoint x: 199, endPoint y: 92, distance: 10.4
click at [199, 92] on div at bounding box center [202, 80] width 130 height 42
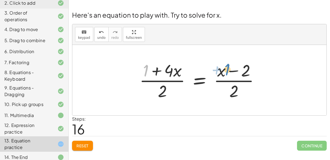
drag, startPoint x: 145, startPoint y: 76, endPoint x: 224, endPoint y: 75, distance: 79.5
click at [224, 75] on div at bounding box center [202, 80] width 130 height 42
drag, startPoint x: 223, startPoint y: 76, endPoint x: 178, endPoint y: 78, distance: 44.9
click at [178, 78] on div at bounding box center [202, 80] width 130 height 42
drag, startPoint x: 234, startPoint y: 99, endPoint x: 207, endPoint y: 102, distance: 27.4
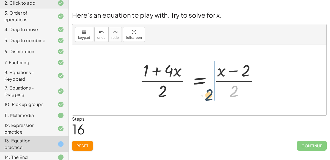
click at [207, 102] on div "+ · 4 · x + 1 = + · 2 · ( + x − 1 ) − x + · 4 · x + 1 = + · x · 2 − · 1 · 2 − x…" at bounding box center [199, 79] width 136 height 45
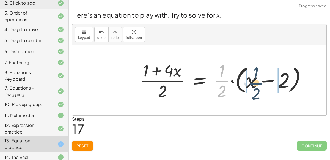
drag, startPoint x: 221, startPoint y: 83, endPoint x: 256, endPoint y: 86, distance: 35.3
click at [256, 86] on div at bounding box center [225, 80] width 177 height 42
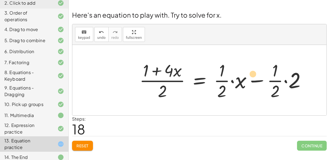
drag, startPoint x: 237, startPoint y: 84, endPoint x: 249, endPoint y: 77, distance: 13.9
click at [249, 77] on div at bounding box center [225, 80] width 176 height 42
click at [287, 82] on div at bounding box center [225, 80] width 176 height 42
click at [259, 82] on div at bounding box center [216, 80] width 159 height 42
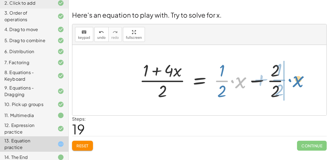
drag, startPoint x: 240, startPoint y: 83, endPoint x: 298, endPoint y: 82, distance: 57.5
click at [298, 82] on div "+ · 4 · x + 1 = + · 2 · ( + x − 1 ) − x + · 4 · x + 1 = + · x · 2 − · 1 · 2 − x…" at bounding box center [199, 80] width 254 height 70
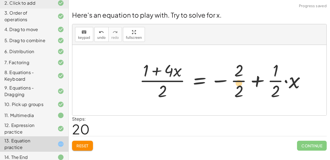
drag, startPoint x: 276, startPoint y: 86, endPoint x: 240, endPoint y: 88, distance: 36.4
click at [240, 88] on div at bounding box center [225, 80] width 176 height 42
drag, startPoint x: 272, startPoint y: 90, endPoint x: 242, endPoint y: 86, distance: 30.0
click at [242, 86] on div at bounding box center [225, 80] width 176 height 42
click at [101, 29] on icon "undo" at bounding box center [101, 32] width 5 height 7
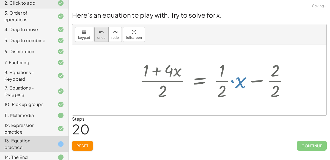
click at [101, 29] on icon "undo" at bounding box center [101, 32] width 5 height 7
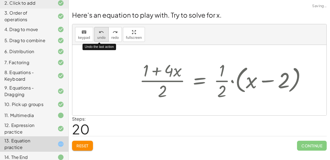
click at [101, 29] on icon "undo" at bounding box center [101, 32] width 5 height 7
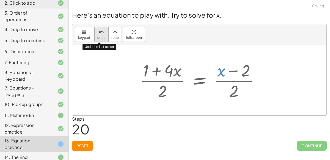
click at [101, 29] on icon "undo" at bounding box center [101, 32] width 5 height 7
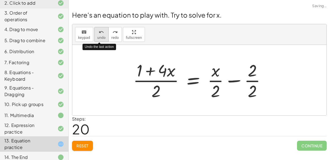
click at [101, 29] on icon "undo" at bounding box center [101, 32] width 5 height 7
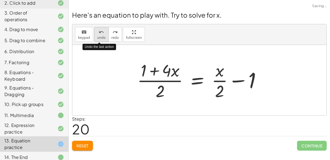
click at [101, 29] on icon "undo" at bounding box center [101, 32] width 5 height 7
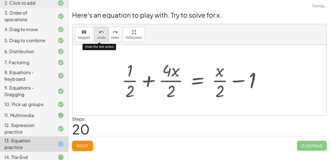
click at [101, 29] on icon "undo" at bounding box center [101, 32] width 5 height 7
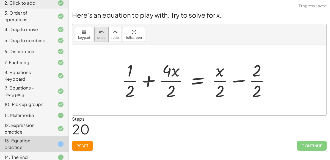
click at [99, 34] on icon "undo" at bounding box center [101, 32] width 5 height 7
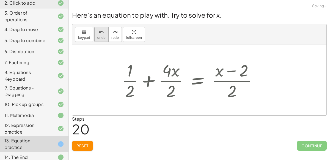
click at [99, 34] on icon "undo" at bounding box center [101, 32] width 5 height 7
